Goal: Information Seeking & Learning: Find specific fact

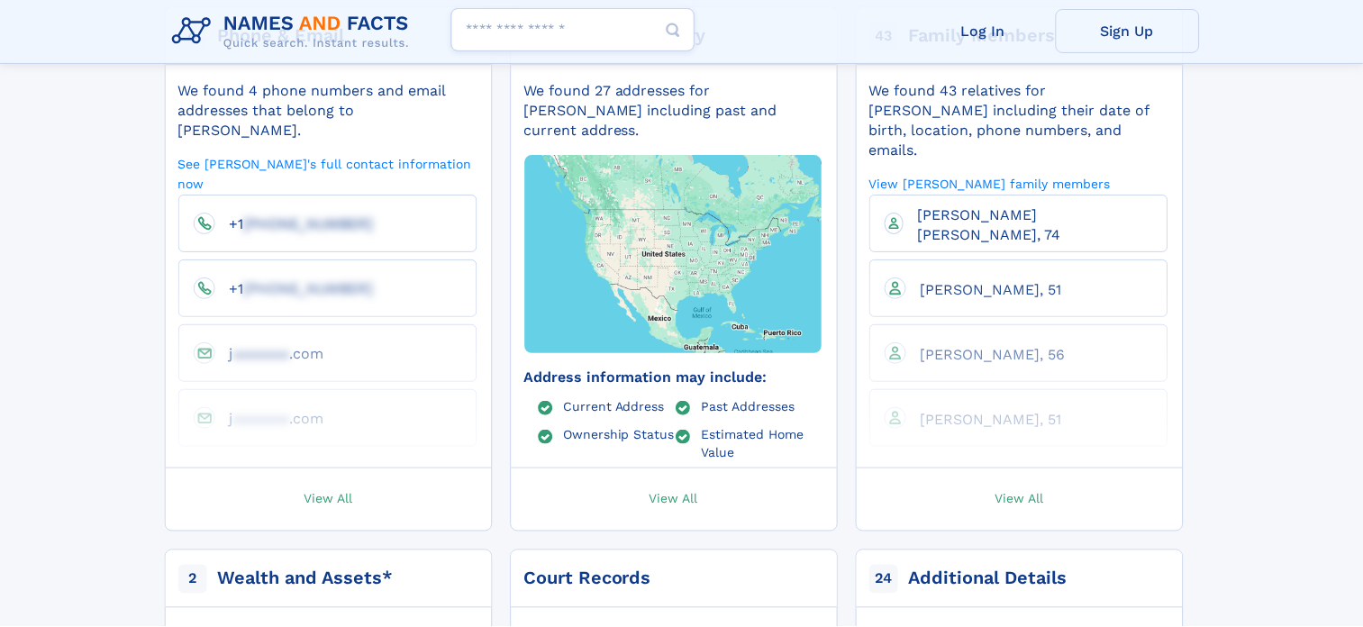
scroll to position [524, 0]
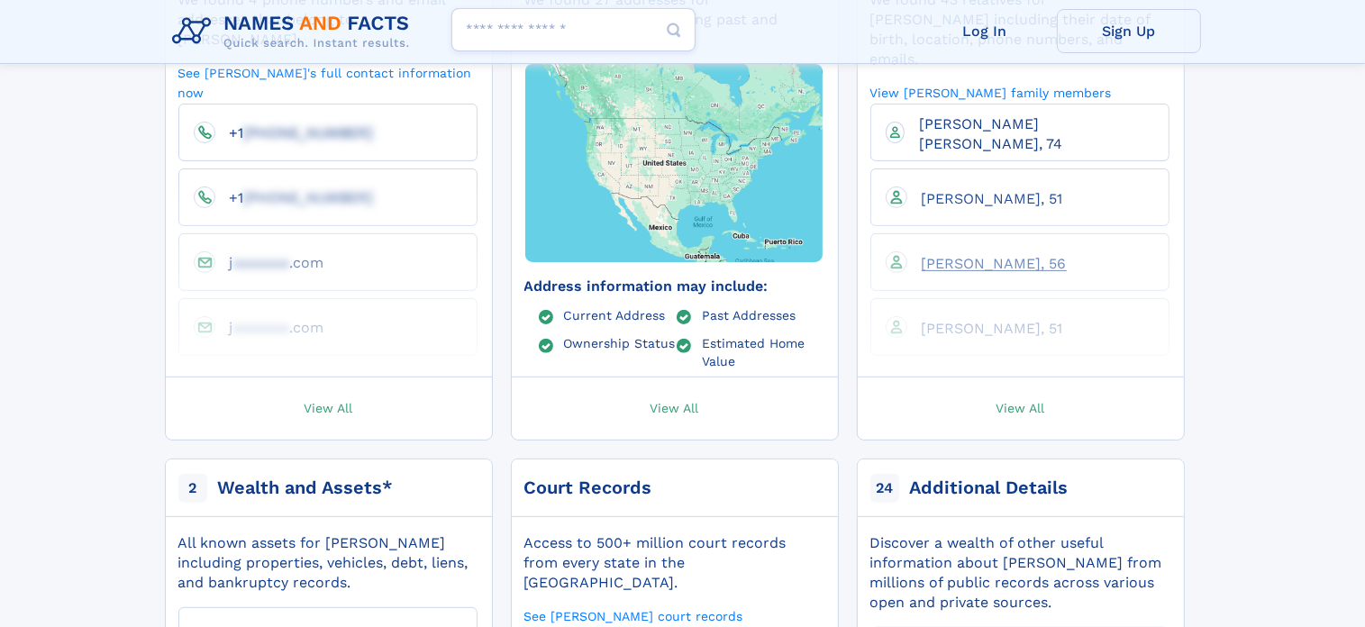
click at [981, 255] on span "[PERSON_NAME], 56" at bounding box center [994, 263] width 145 height 17
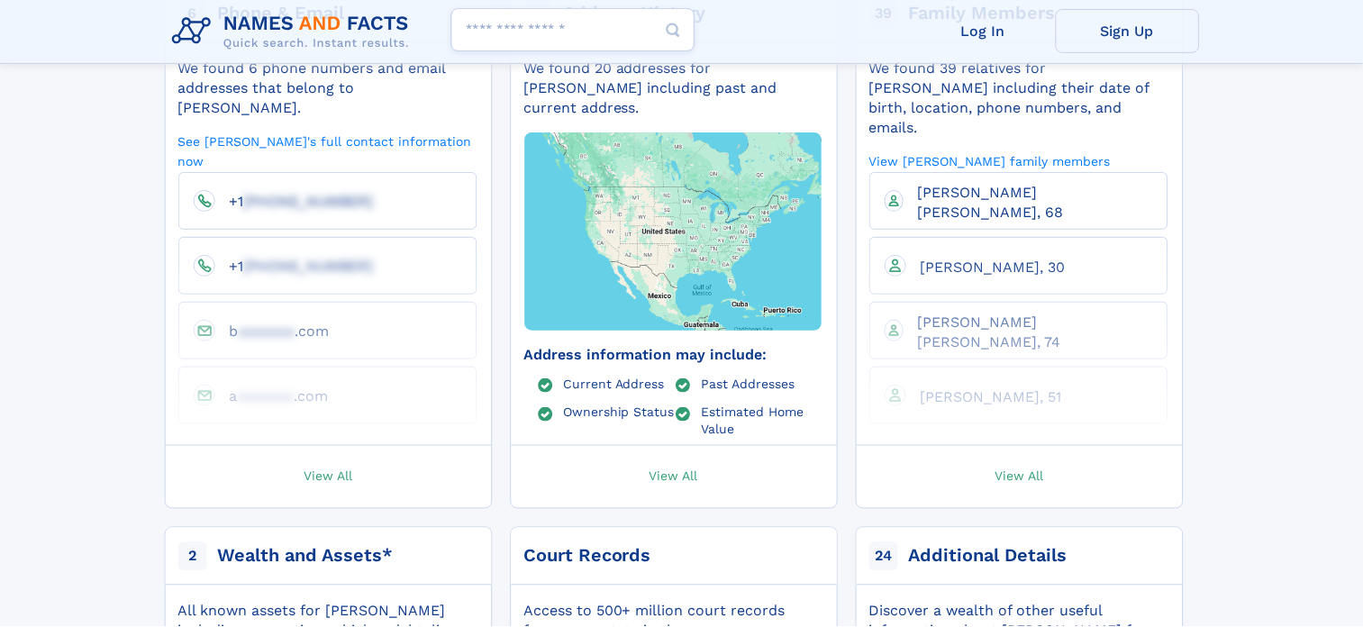
scroll to position [539, 0]
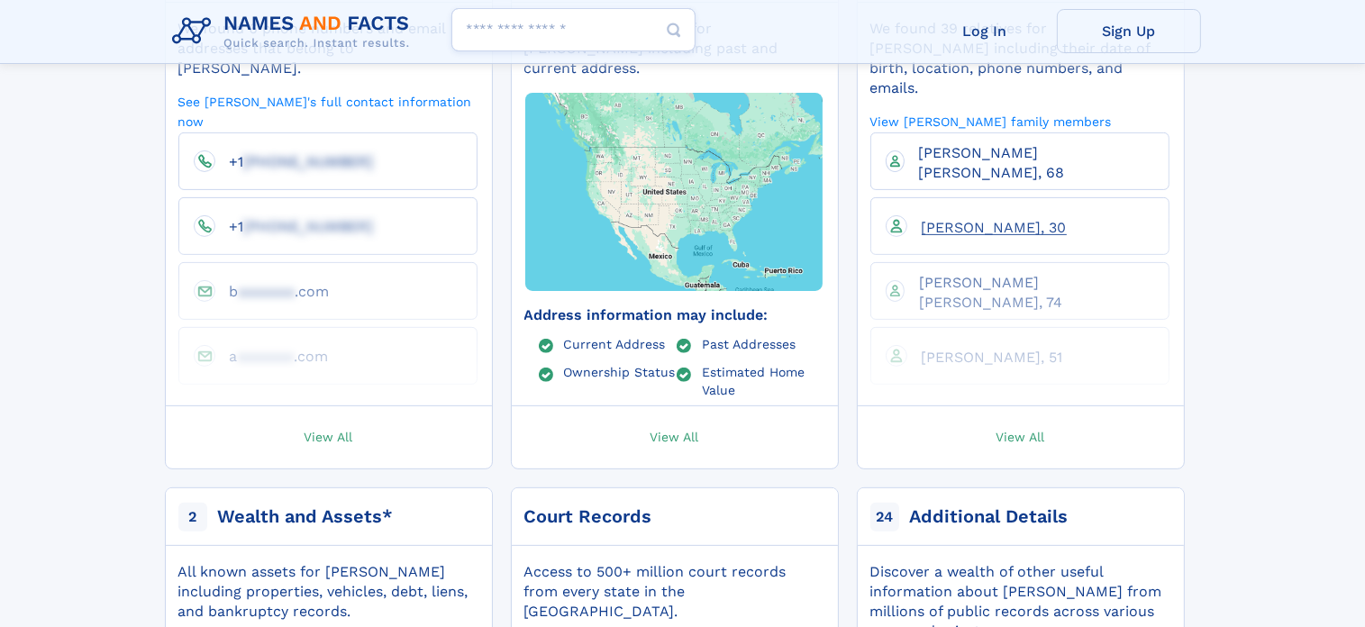
click at [985, 219] on span "Belinda A Gray, 30" at bounding box center [994, 227] width 145 height 17
